Goal: Transaction & Acquisition: Download file/media

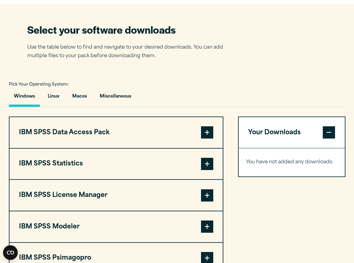
scroll to position [382, 0]
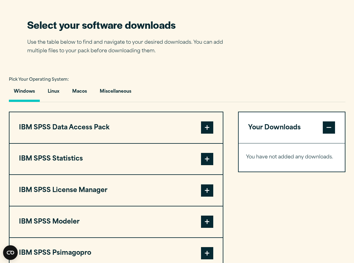
click at [70, 161] on button "IBM SPSS Statistics" at bounding box center [116, 159] width 214 height 31
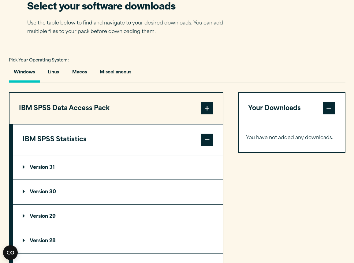
scroll to position [409, 0]
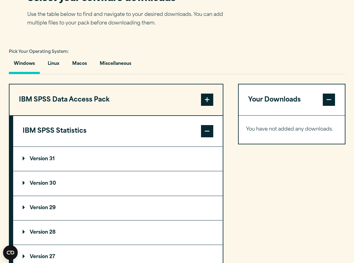
click at [48, 159] on p "Version 31" at bounding box center [39, 159] width 32 height 5
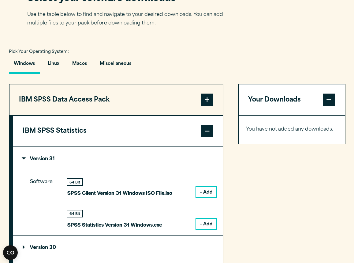
click at [206, 189] on button "+ Add" at bounding box center [206, 192] width 20 height 10
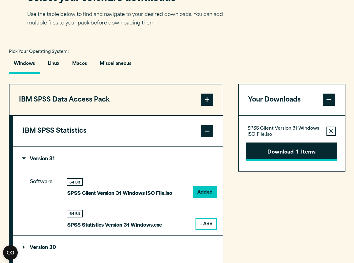
click at [288, 151] on button "Download 1 Items" at bounding box center [291, 152] width 91 height 19
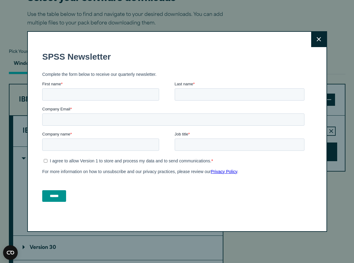
click at [322, 91] on div "Close" at bounding box center [177, 131] width 300 height 201
click at [318, 39] on icon at bounding box center [319, 39] width 4 height 4
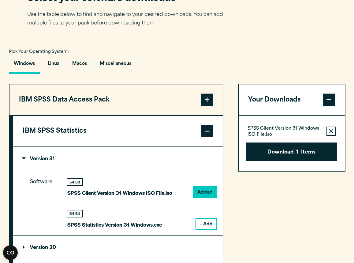
click at [206, 131] on span at bounding box center [207, 131] width 12 height 12
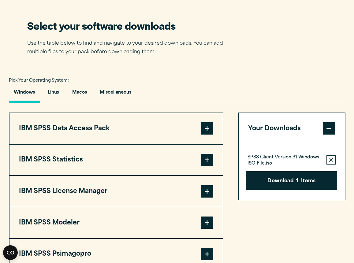
scroll to position [377, 0]
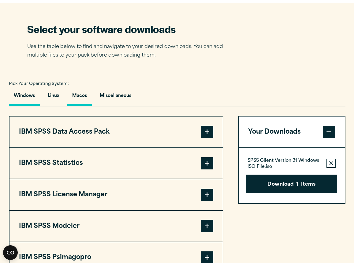
click at [79, 95] on button "Macos" at bounding box center [79, 97] width 24 height 17
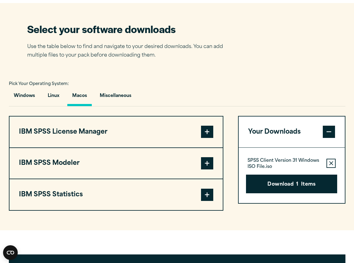
click at [205, 195] on span at bounding box center [207, 195] width 12 height 12
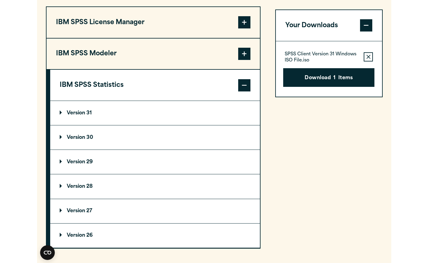
scroll to position [488, 0]
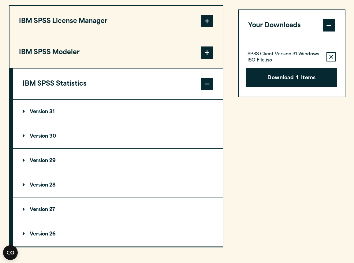
click at [46, 113] on p "Version 31" at bounding box center [39, 112] width 32 height 5
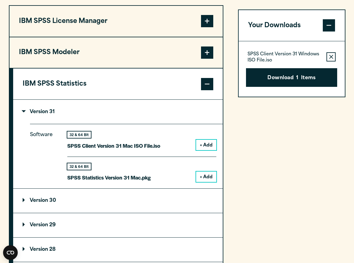
click at [205, 174] on button "+ Add" at bounding box center [206, 177] width 20 height 10
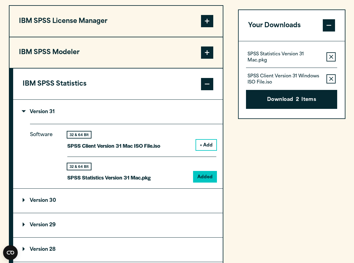
click at [330, 80] on icon "button" at bounding box center [331, 79] width 4 height 4
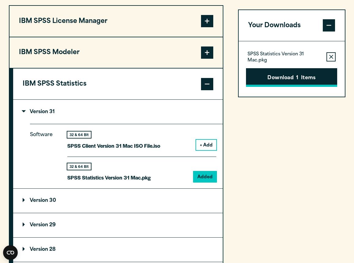
click at [285, 79] on button "Download 1 Items" at bounding box center [291, 77] width 91 height 19
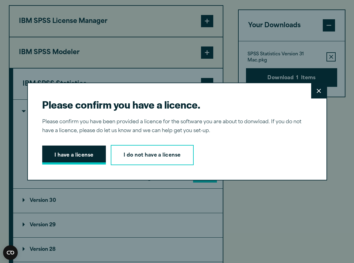
click at [80, 154] on button "I have a license" at bounding box center [74, 155] width 64 height 19
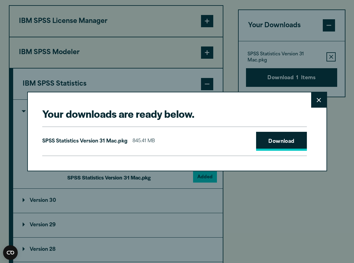
click at [282, 140] on link "Download" at bounding box center [281, 141] width 51 height 19
click at [319, 102] on button "Close" at bounding box center [318, 99] width 15 height 15
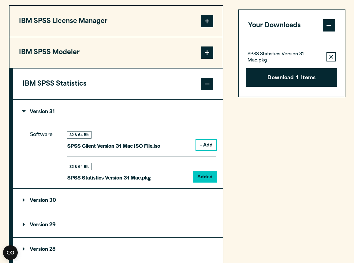
click at [207, 86] on span at bounding box center [207, 84] width 12 height 12
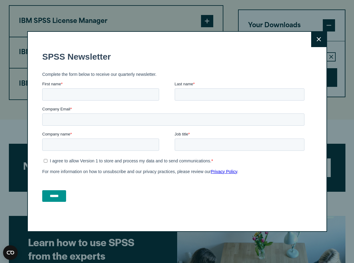
click at [319, 40] on icon at bounding box center [319, 39] width 4 height 4
